Goal: Task Accomplishment & Management: Manage account settings

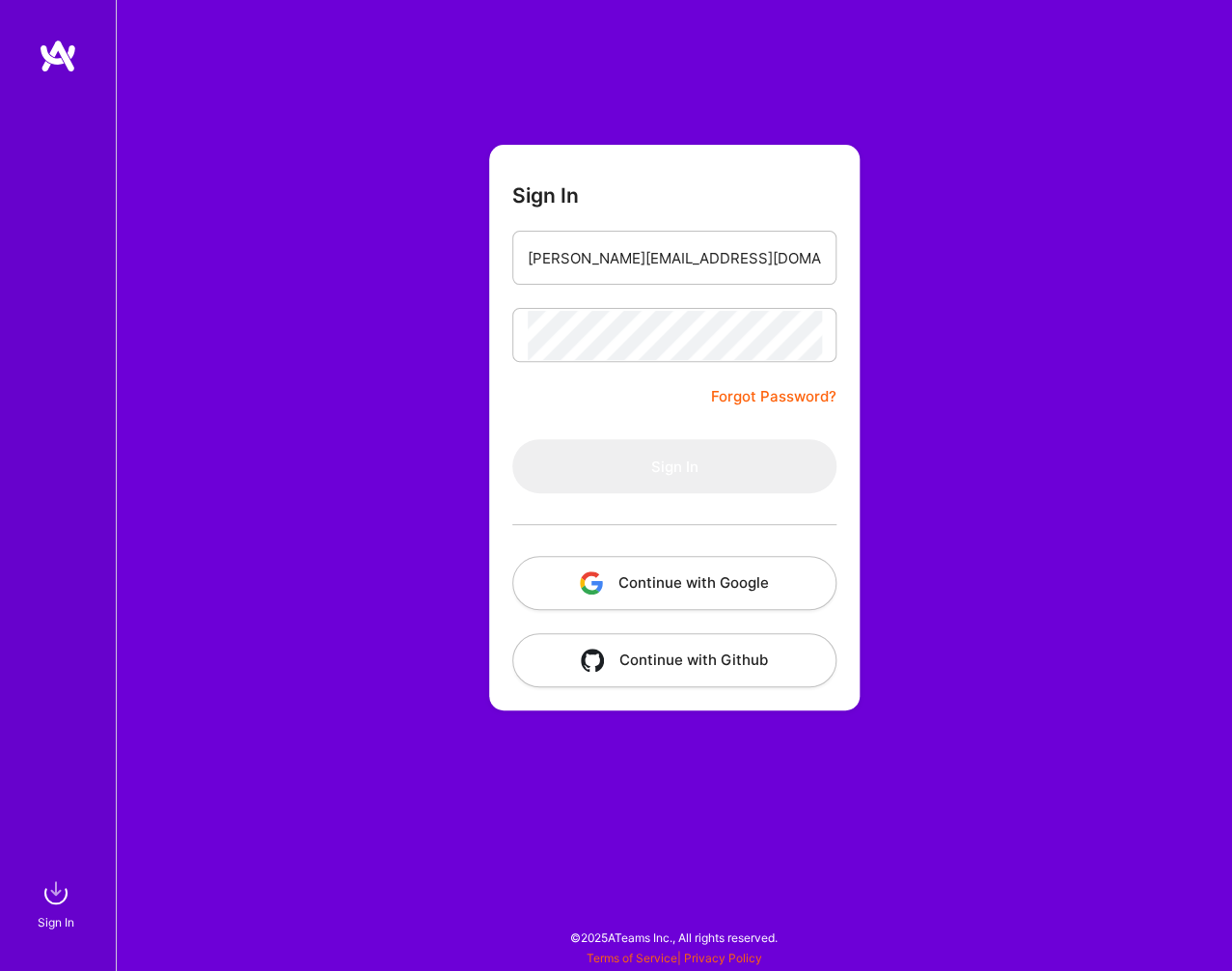
click at [998, 412] on div "Sign In [EMAIL_ADDRESS][PERSON_NAME][DOMAIN_NAME] Forgot Password? Sign In Cont…" at bounding box center [673, 485] width 1115 height 971
click at [713, 268] on input "email" at bounding box center [674, 258] width 293 height 49
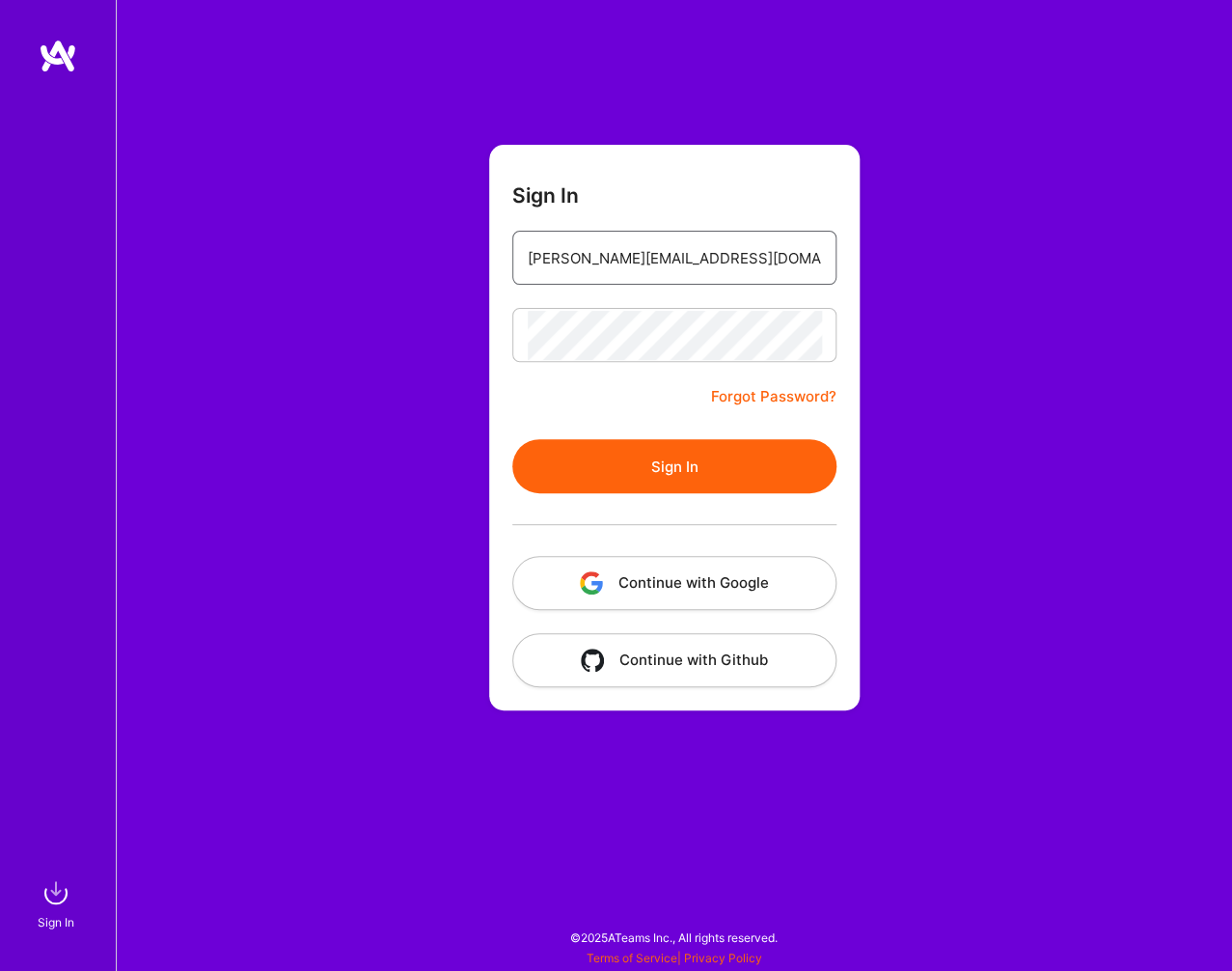
type input "[PERSON_NAME][EMAIL_ADDRESS][DOMAIN_NAME]"
click at [706, 462] on button "Sign In" at bounding box center [674, 465] width 324 height 54
